Goal: Task Accomplishment & Management: Complete application form

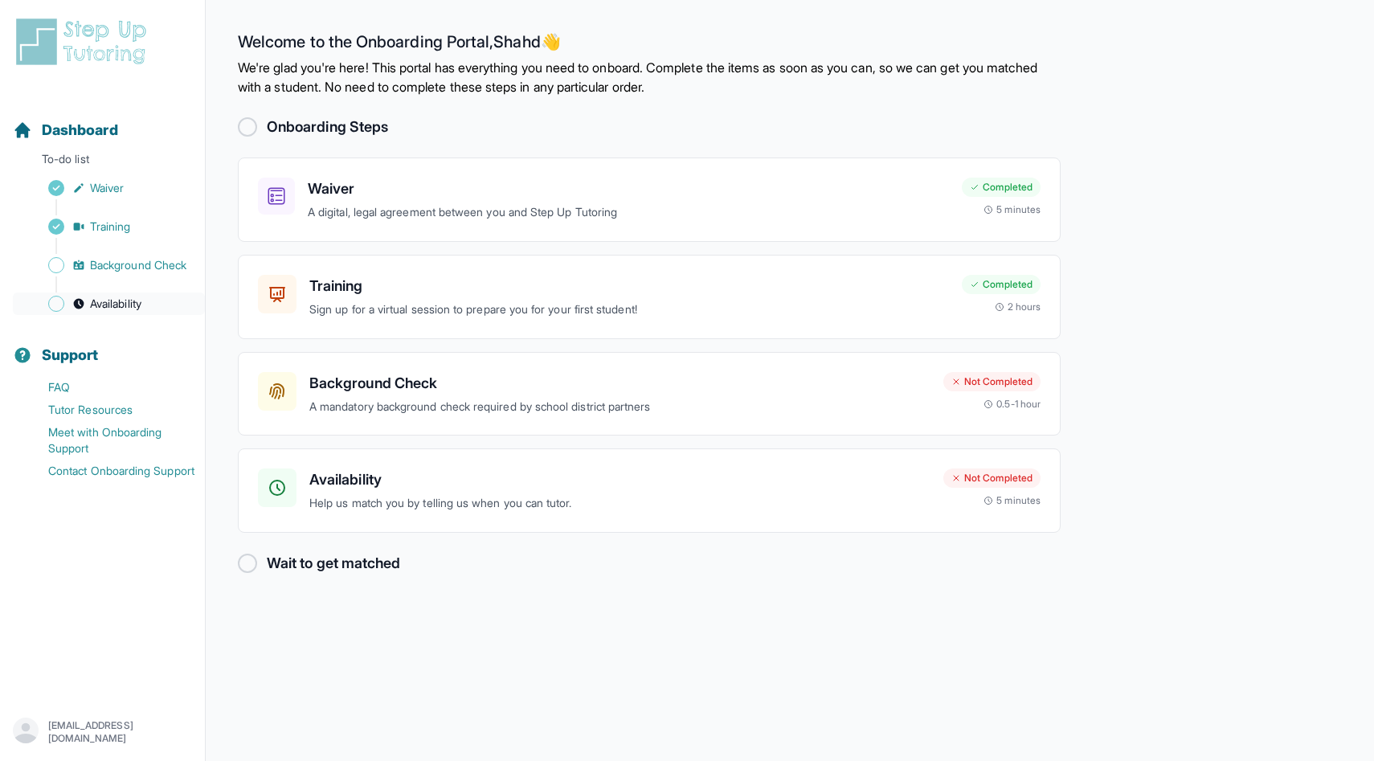
click at [104, 307] on span "Availability" at bounding box center [115, 304] width 51 height 16
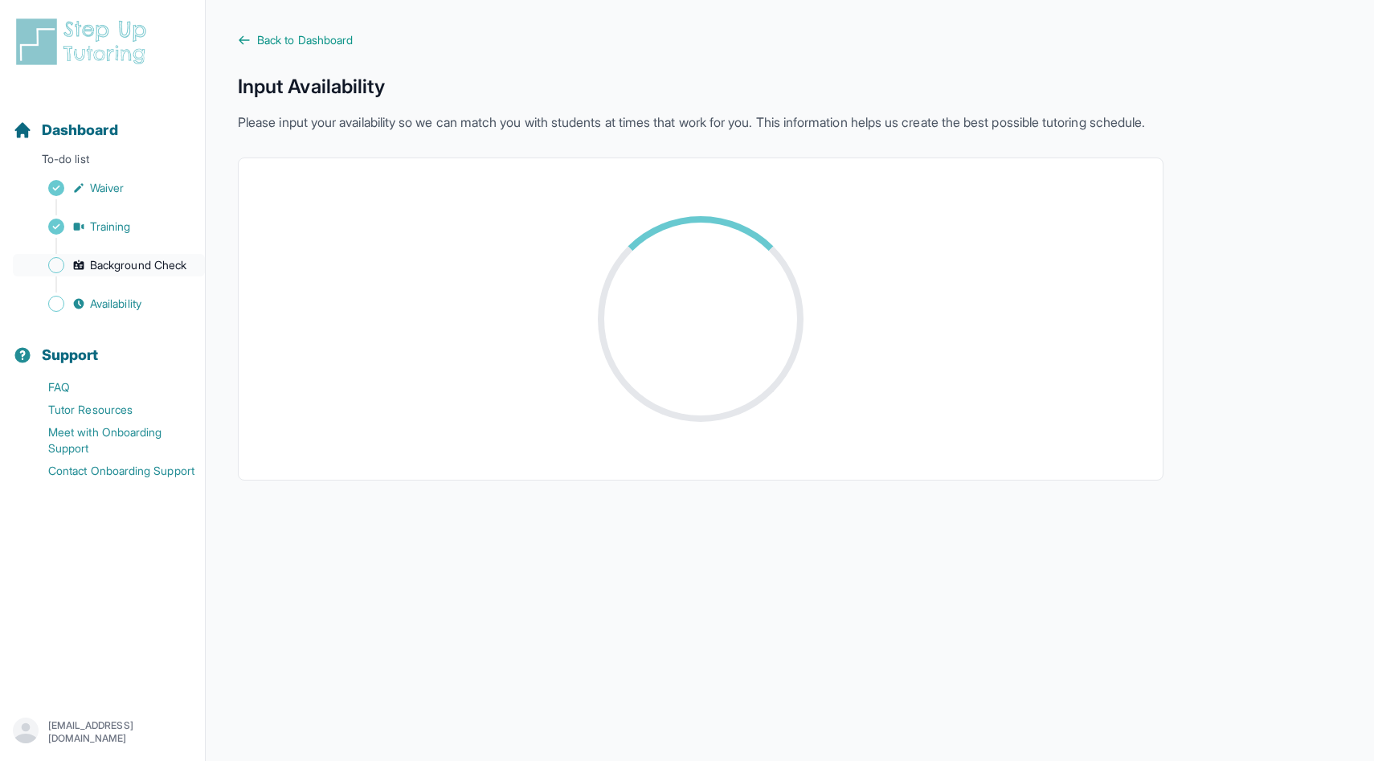
click at [135, 264] on span "Background Check" at bounding box center [138, 265] width 96 height 16
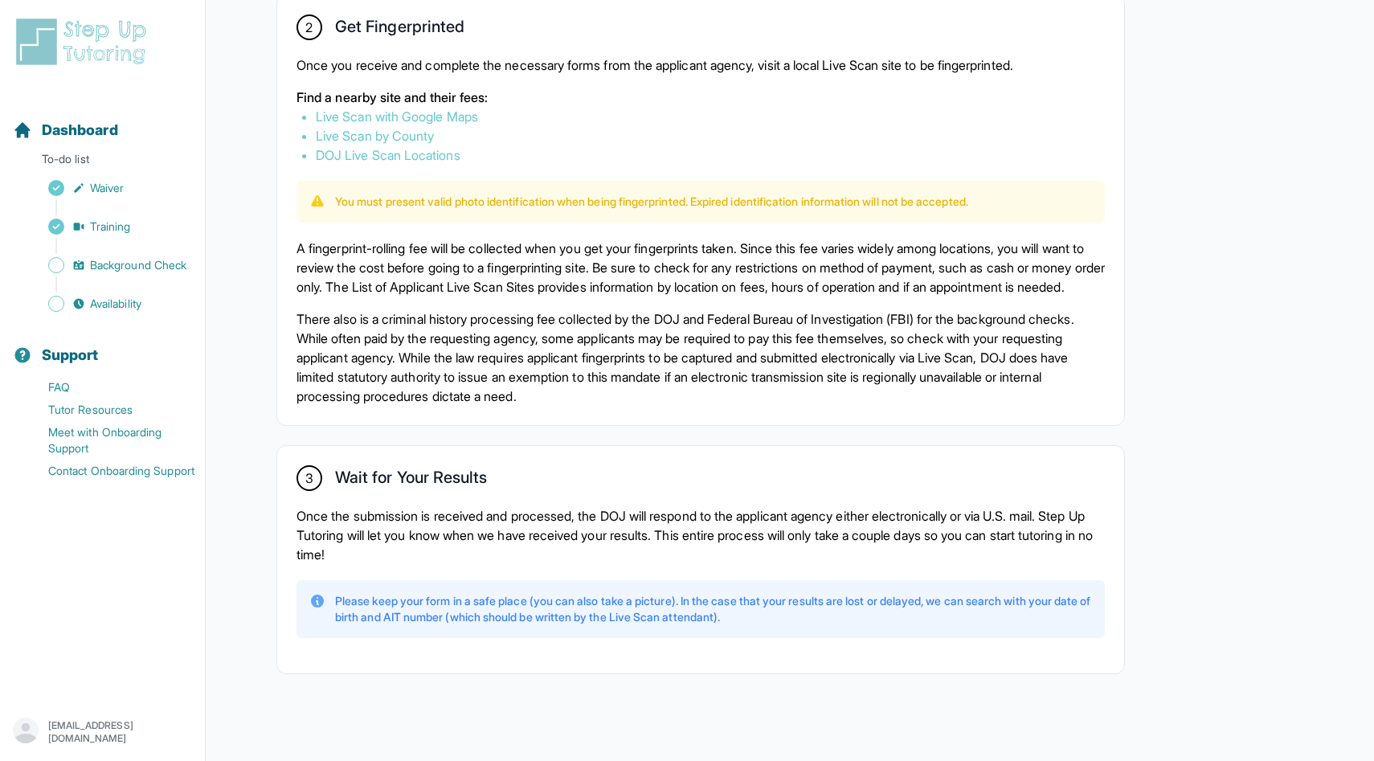
scroll to position [972, 0]
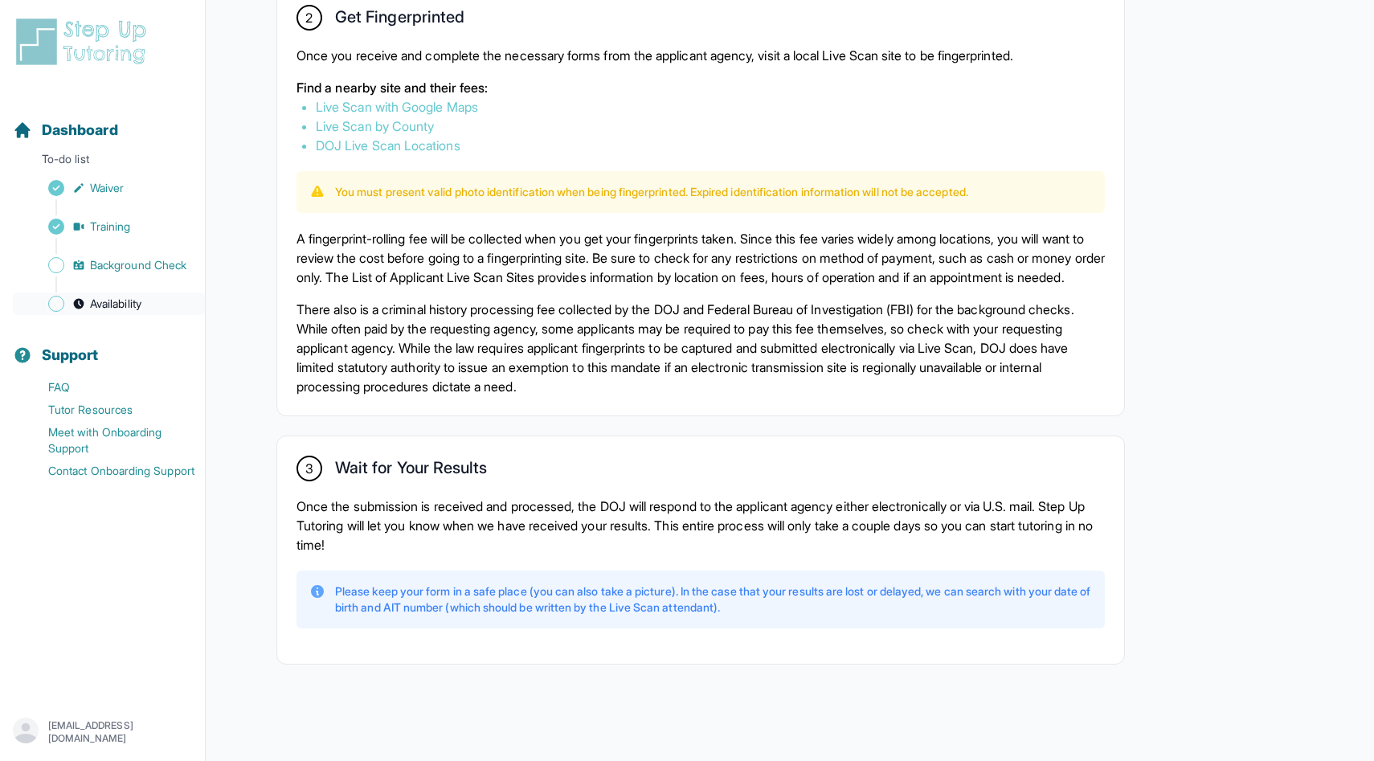
click at [103, 310] on span "Availability" at bounding box center [115, 304] width 51 height 16
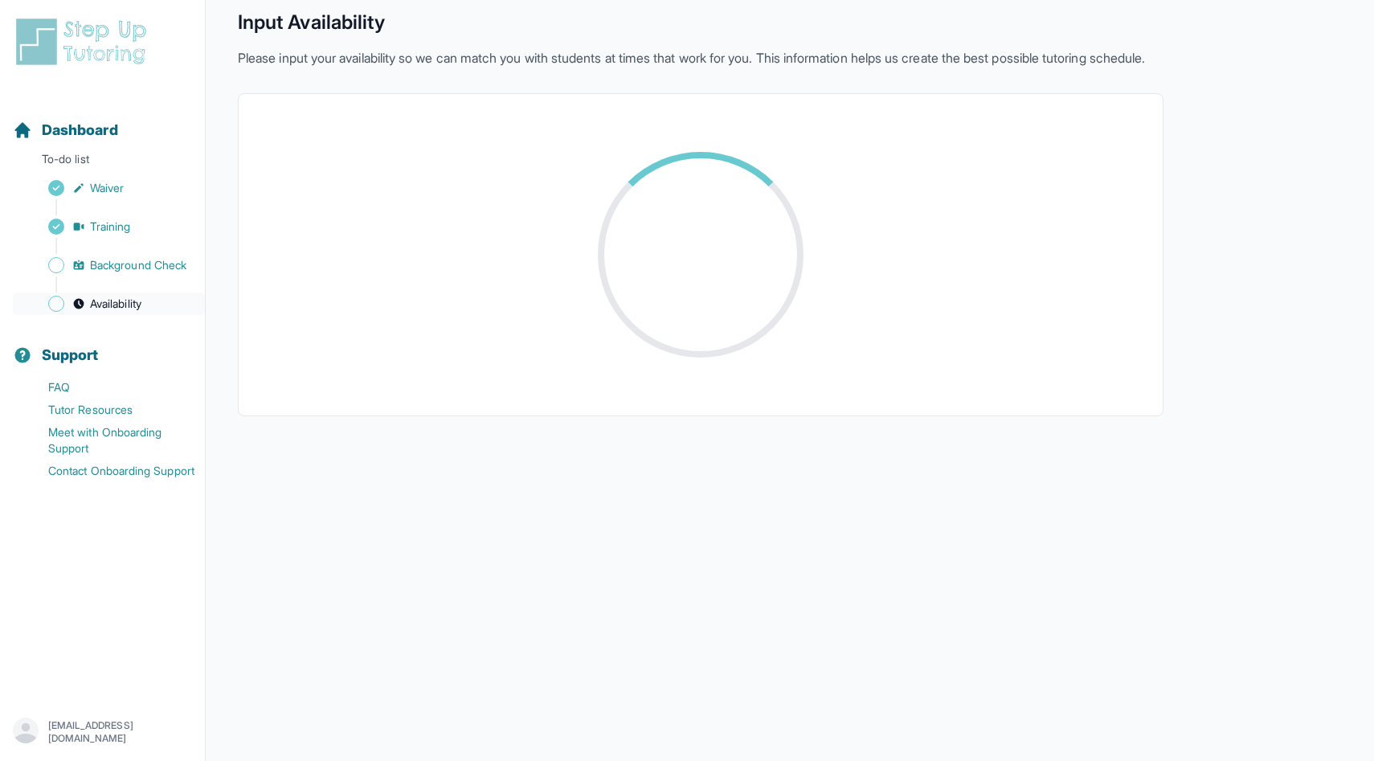
scroll to position [173, 0]
